Goal: Obtain resource: Download file/media

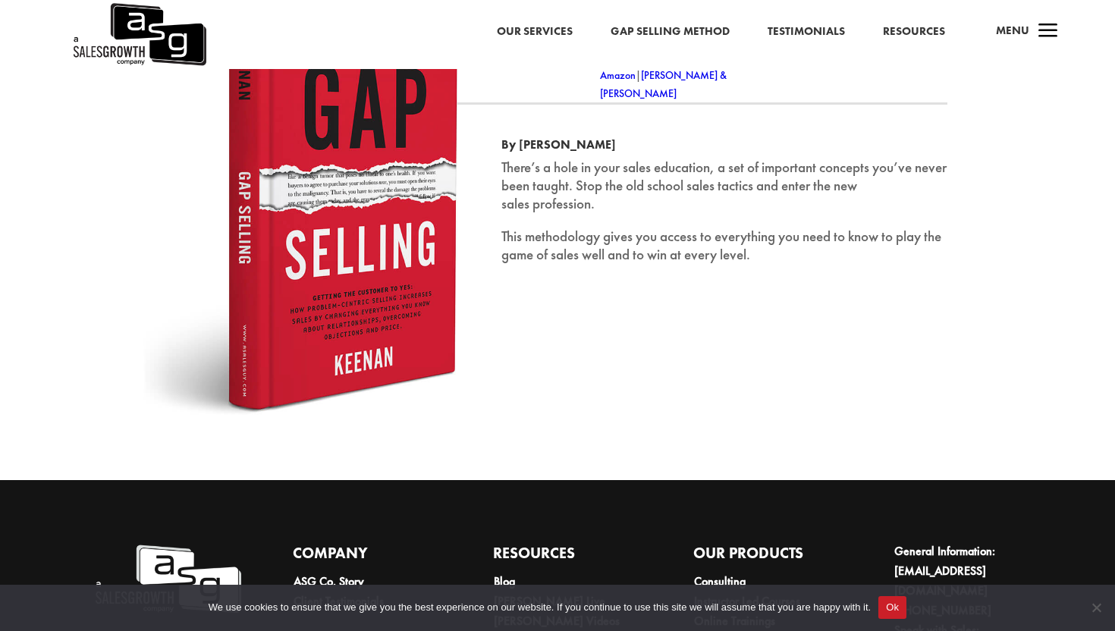
scroll to position [2418, 0]
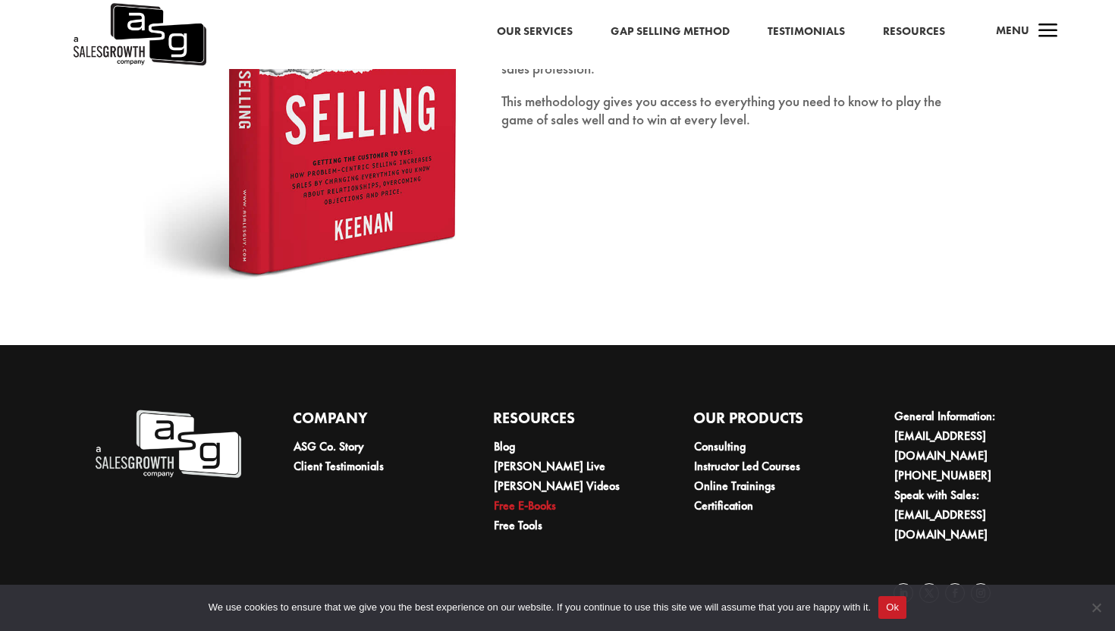
click at [520, 507] on link "Free E-Books" at bounding box center [525, 506] width 62 height 16
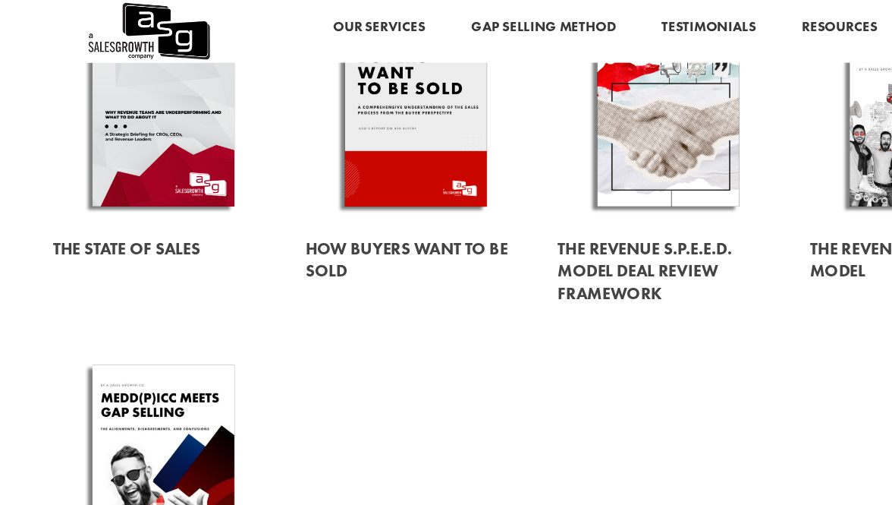
scroll to position [222, 0]
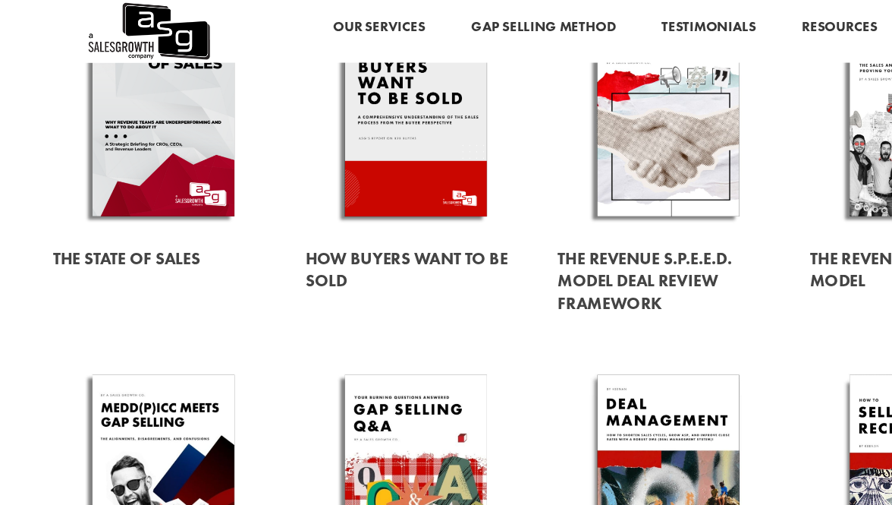
click at [317, 127] on link at bounding box center [342, 89] width 181 height 206
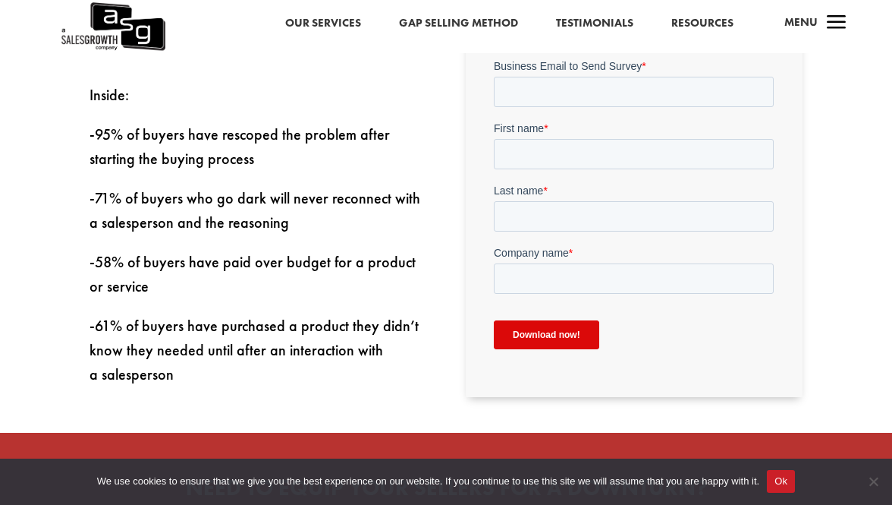
scroll to position [538, 0]
